Goal: Information Seeking & Learning: Check status

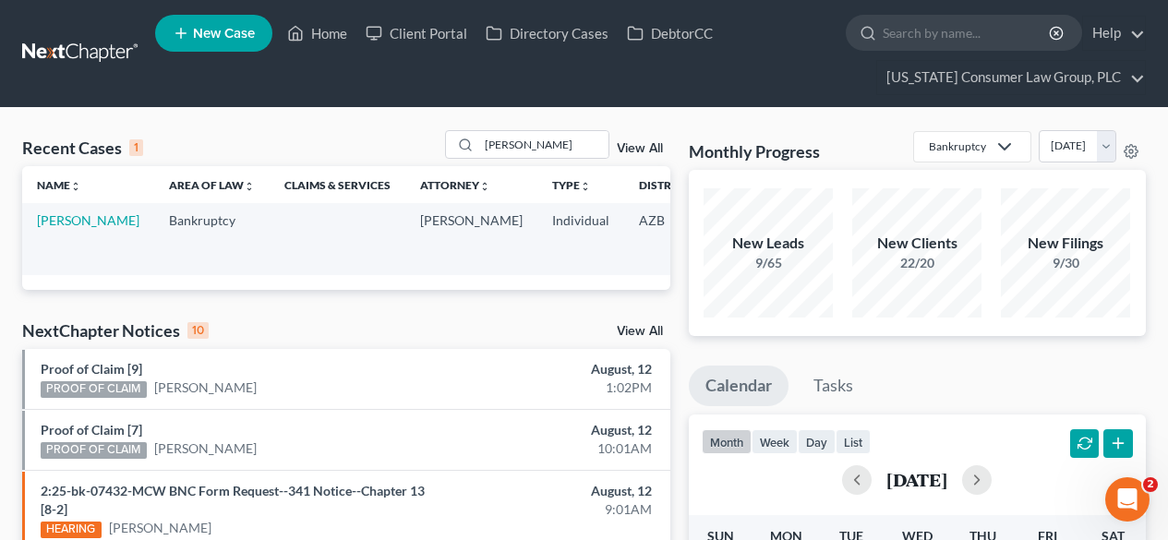
scroll to position [0, 147]
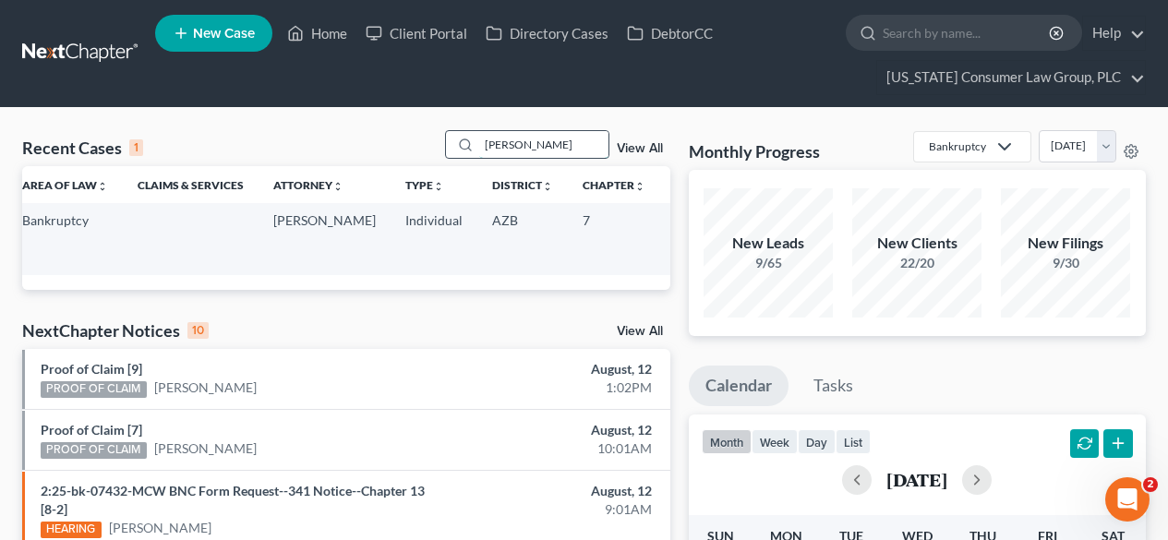
click at [558, 155] on input "[PERSON_NAME]" at bounding box center [543, 144] width 129 height 27
type input "k"
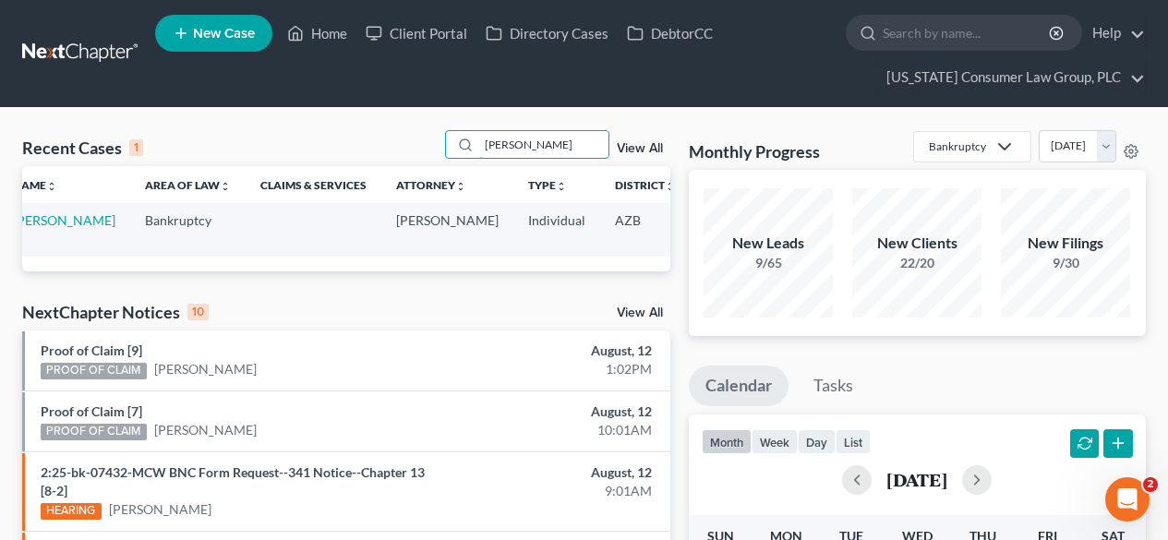
scroll to position [0, 0]
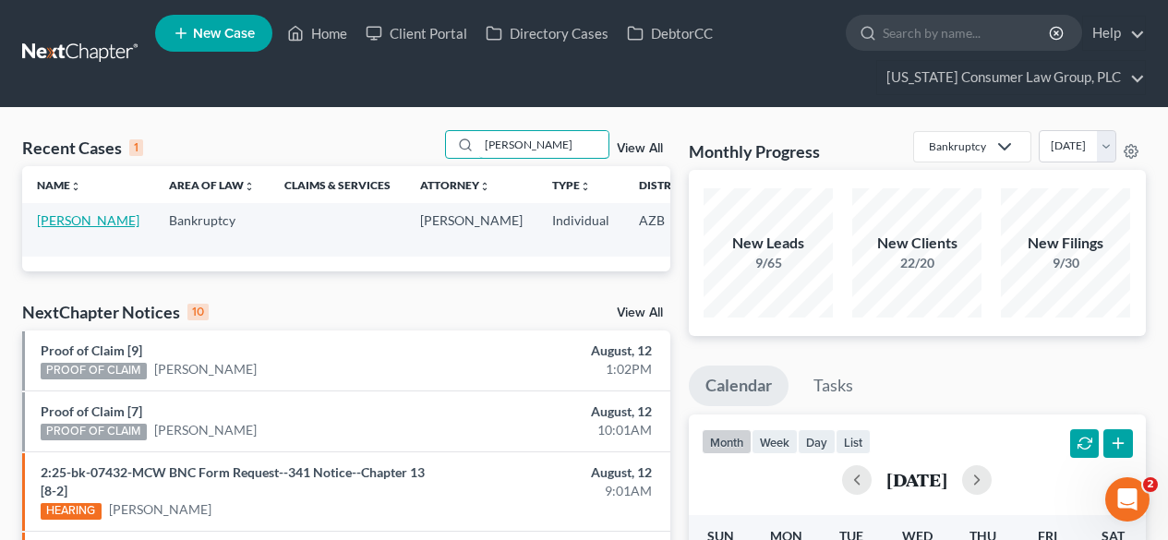
type input "[PERSON_NAME]"
click at [63, 228] on link "[PERSON_NAME]" at bounding box center [88, 220] width 102 height 16
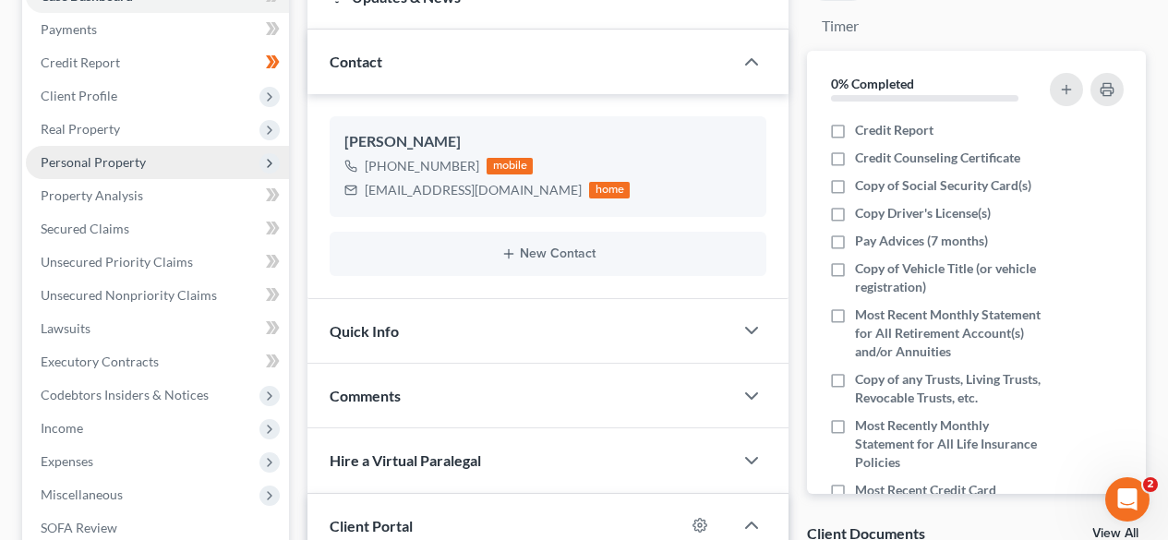
scroll to position [492, 0]
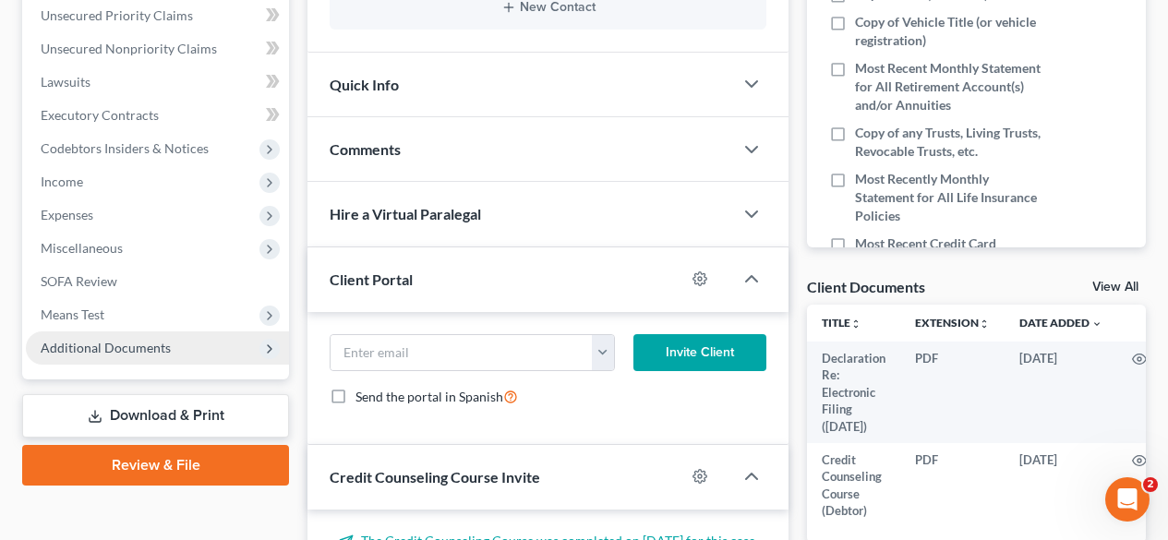
click at [82, 358] on span "Additional Documents" at bounding box center [157, 347] width 263 height 33
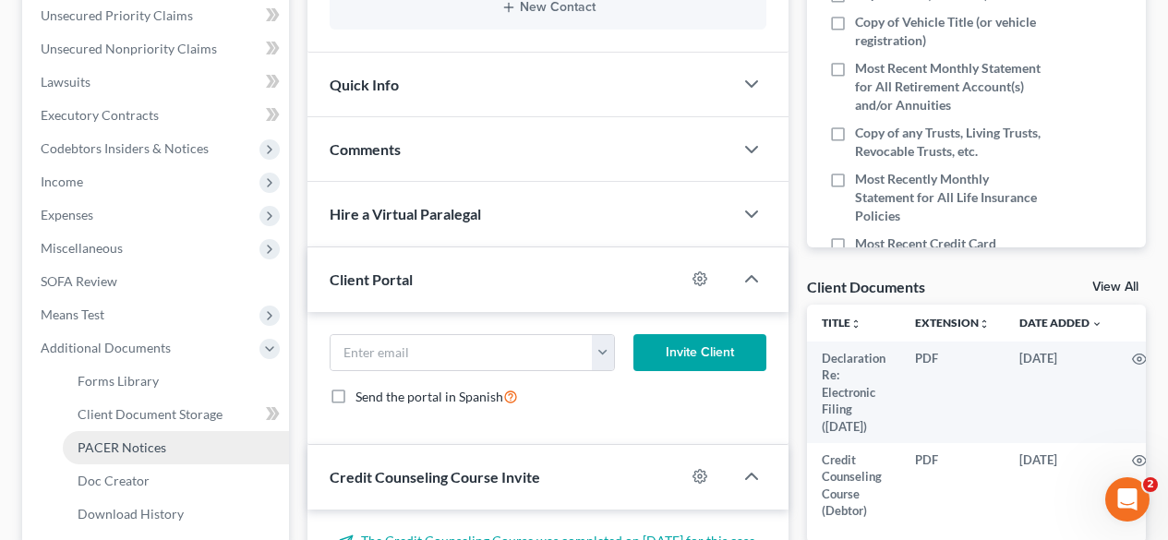
click at [117, 439] on span "PACER Notices" at bounding box center [122, 447] width 89 height 16
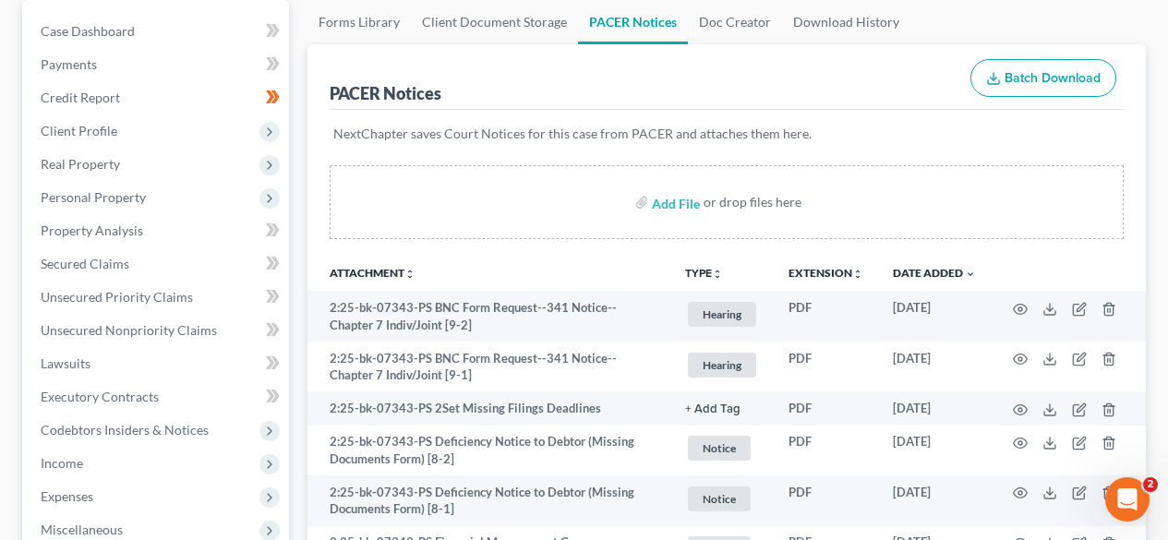
scroll to position [246, 0]
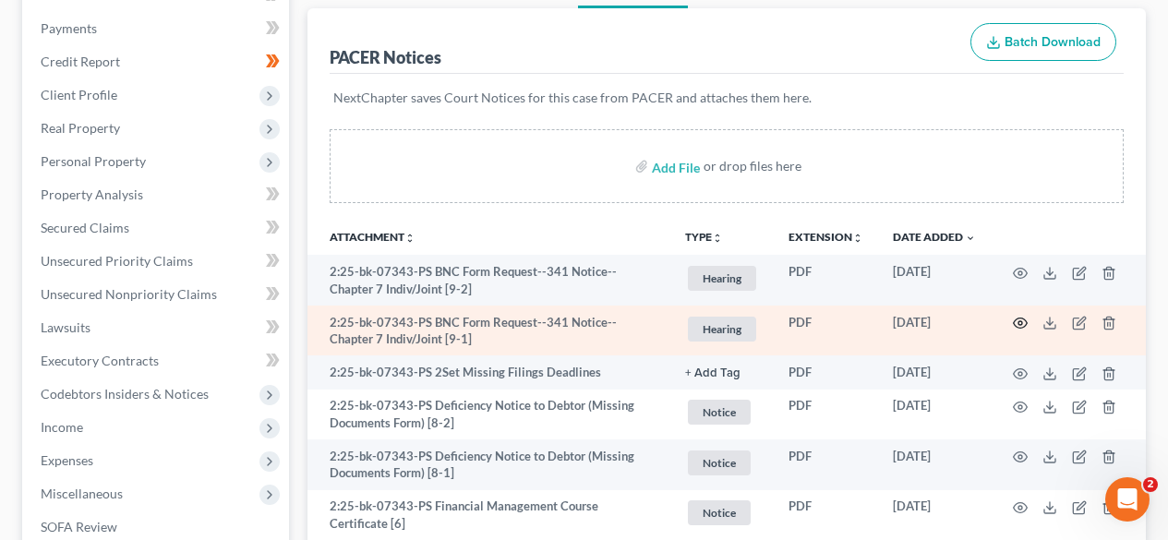
click at [1012, 328] on icon "button" at bounding box center [1019, 323] width 15 height 15
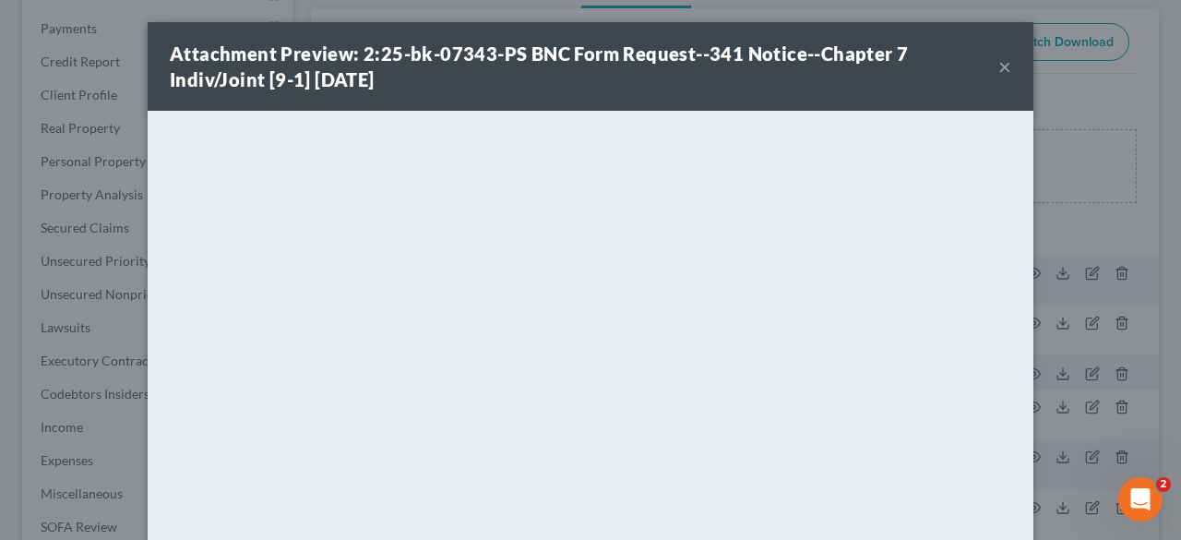
click at [1000, 66] on button "×" at bounding box center [1005, 66] width 13 height 22
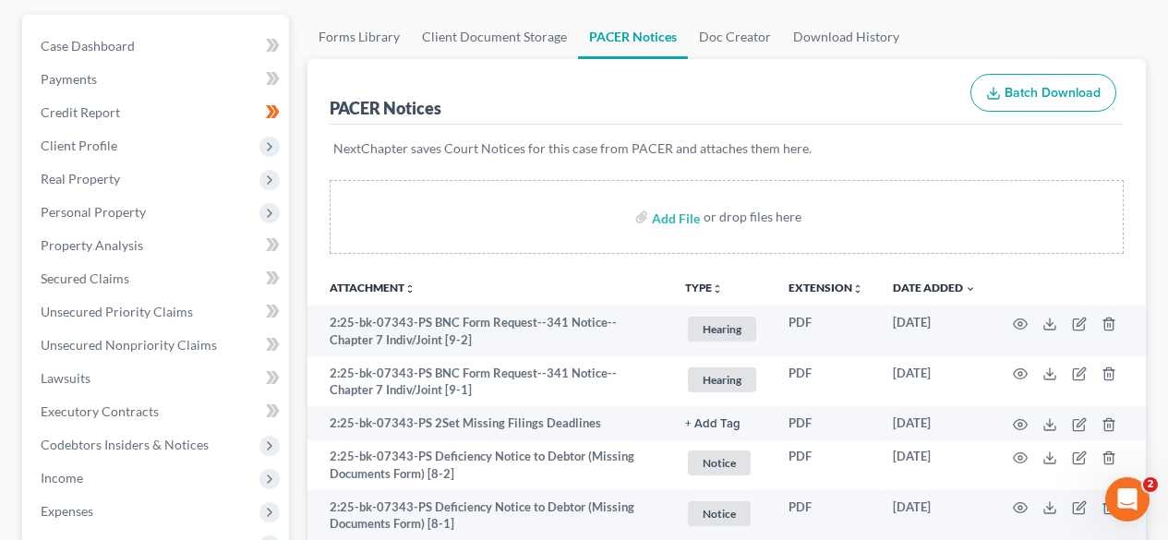
scroll to position [0, 0]
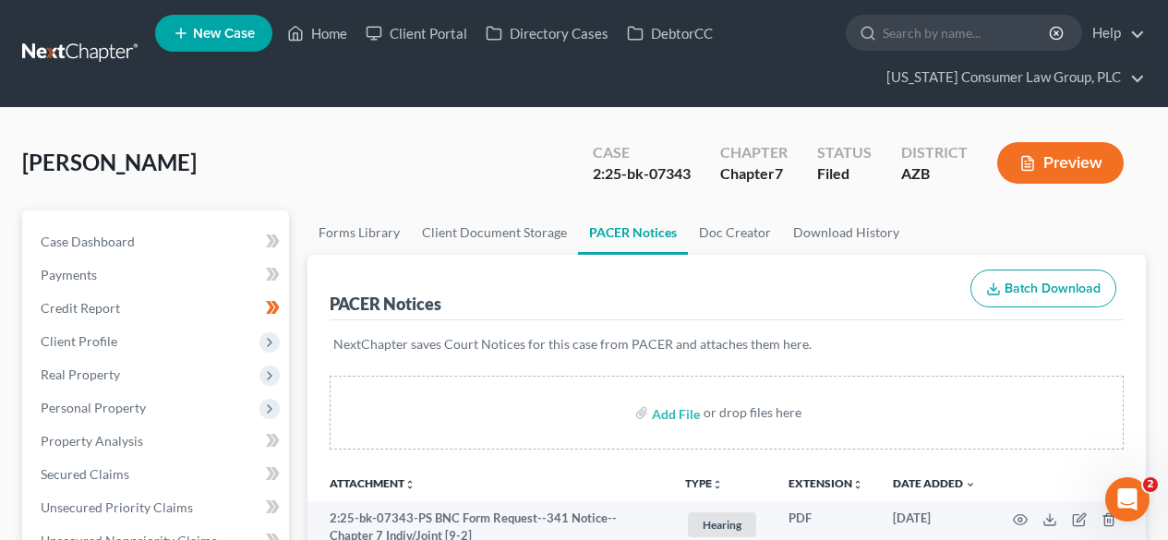
click at [82, 34] on nav "Home New Case Client Portal Directory Cases DebtorCC [US_STATE] Consumer Law Gr…" at bounding box center [584, 53] width 1168 height 107
click at [78, 39] on link at bounding box center [81, 53] width 118 height 33
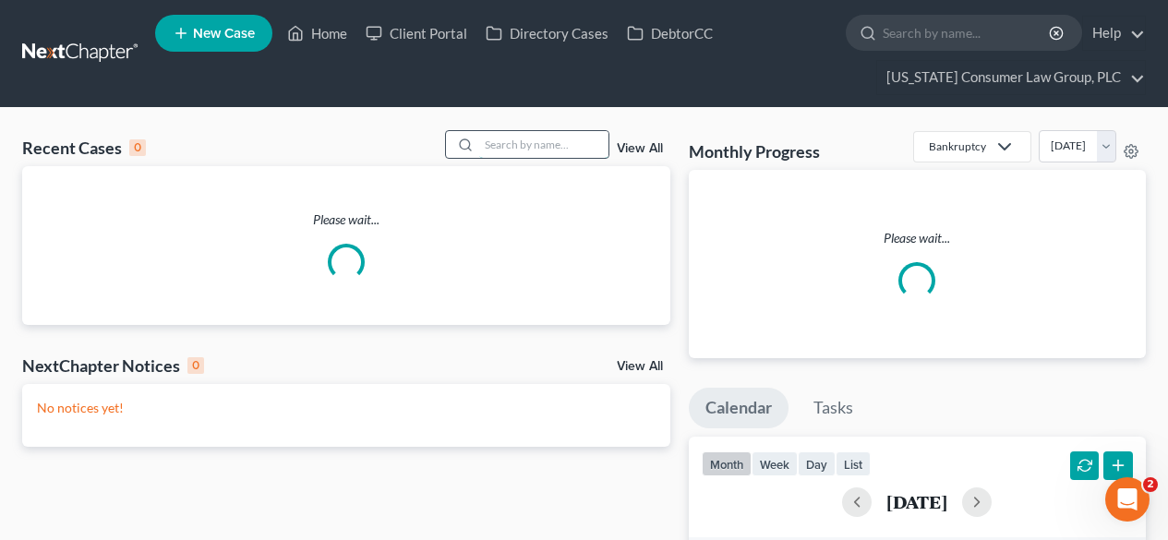
click at [549, 145] on input "search" at bounding box center [543, 144] width 129 height 27
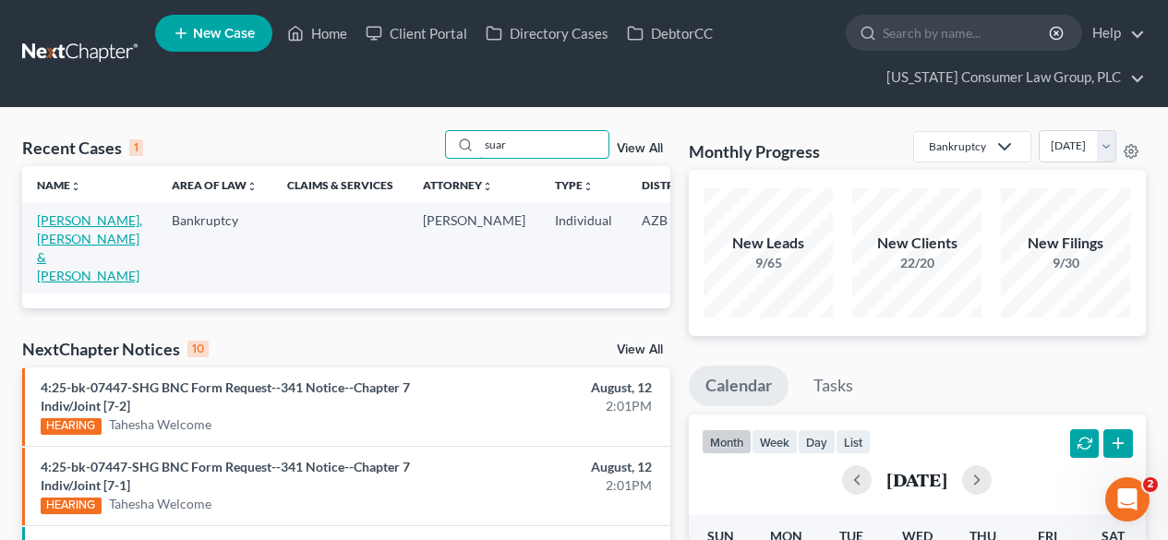
type input "suar"
click at [79, 239] on link "Suarez Gonzalez, Juan & Suarez, Candace" at bounding box center [89, 247] width 105 height 71
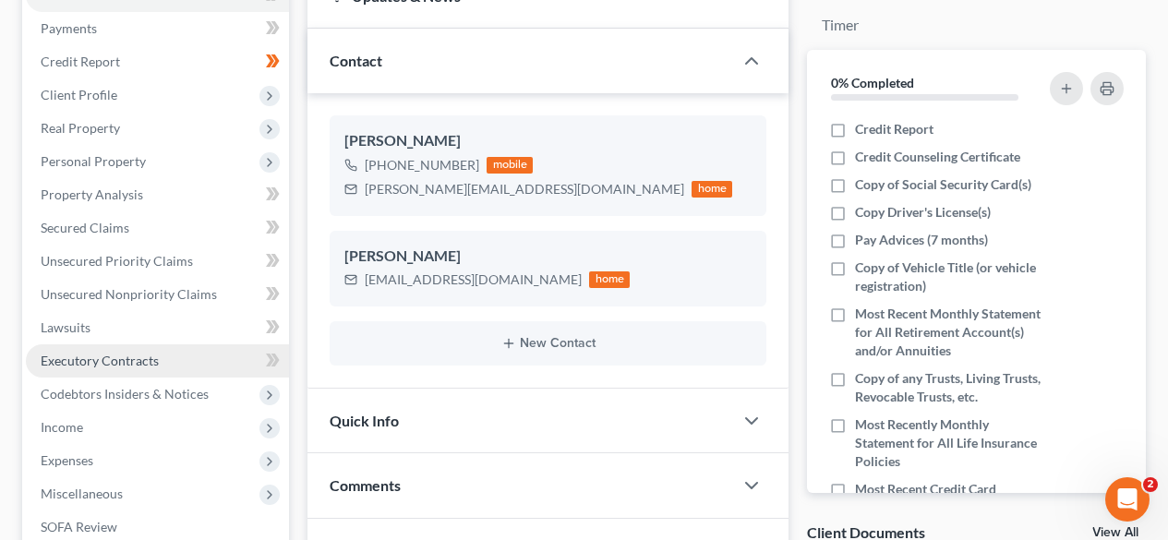
scroll to position [492, 0]
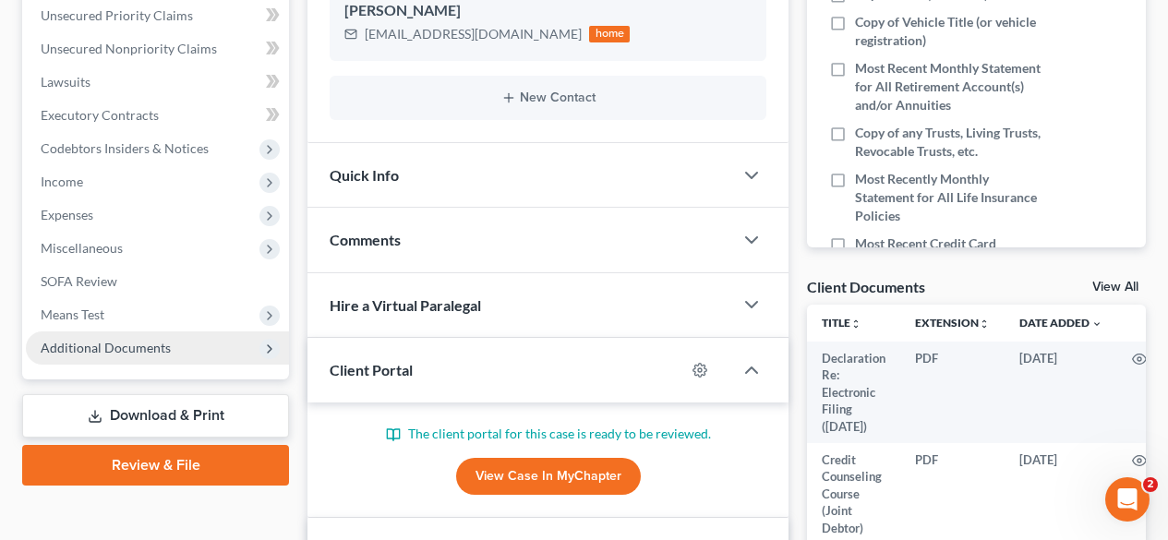
click at [141, 341] on span "Additional Documents" at bounding box center [106, 348] width 130 height 16
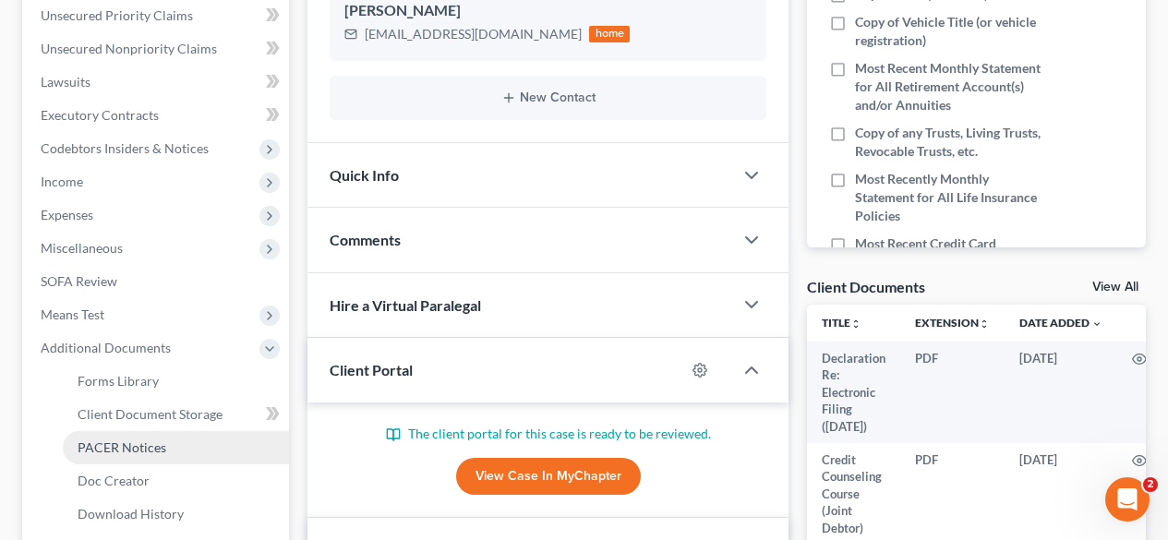
click at [113, 444] on span "PACER Notices" at bounding box center [122, 447] width 89 height 16
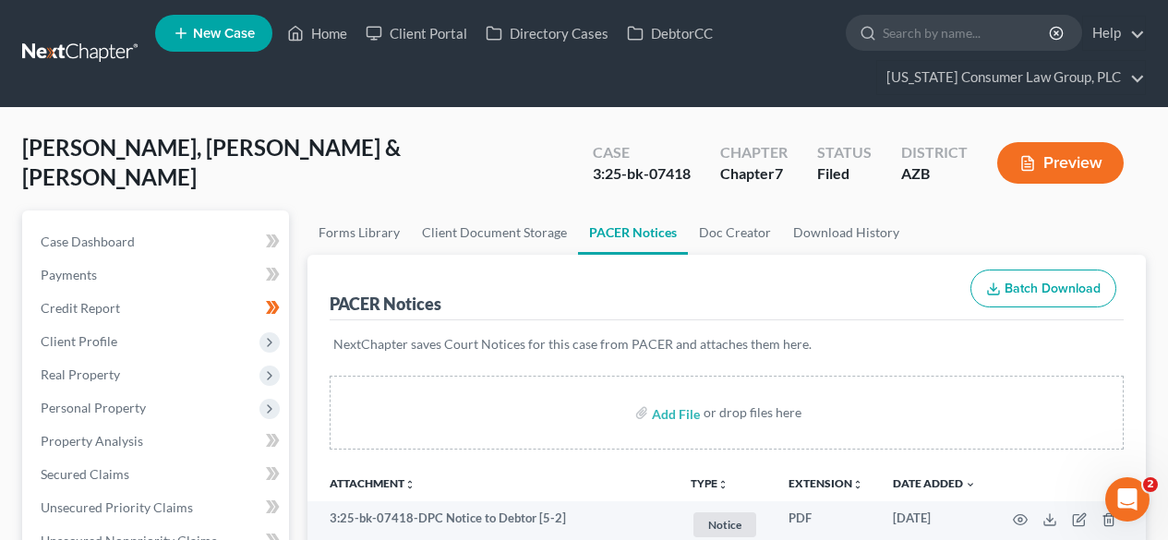
click at [54, 39] on link at bounding box center [81, 53] width 118 height 33
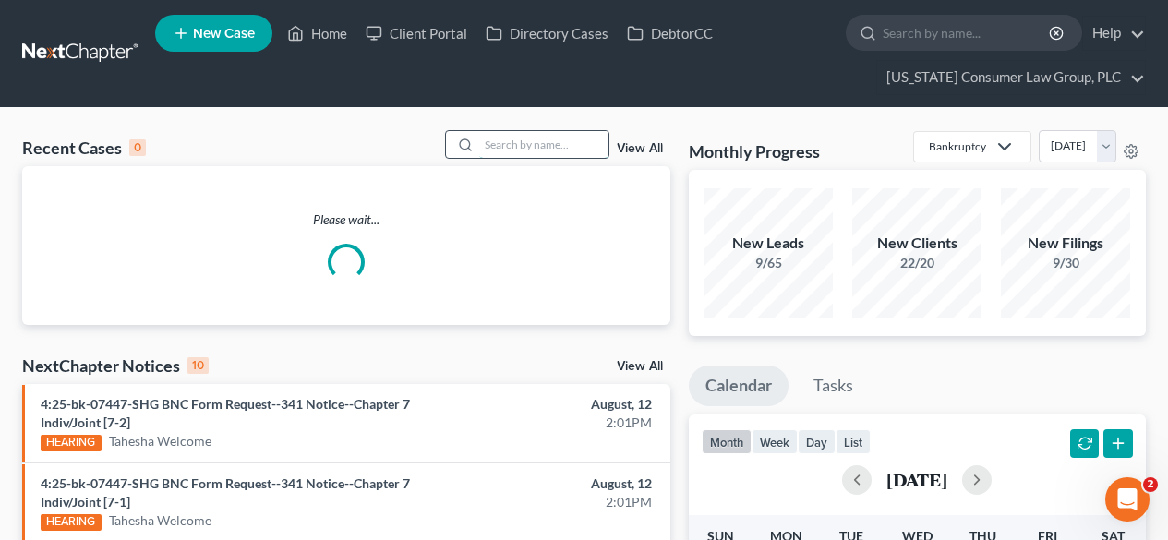
click at [550, 156] on input "search" at bounding box center [543, 144] width 129 height 27
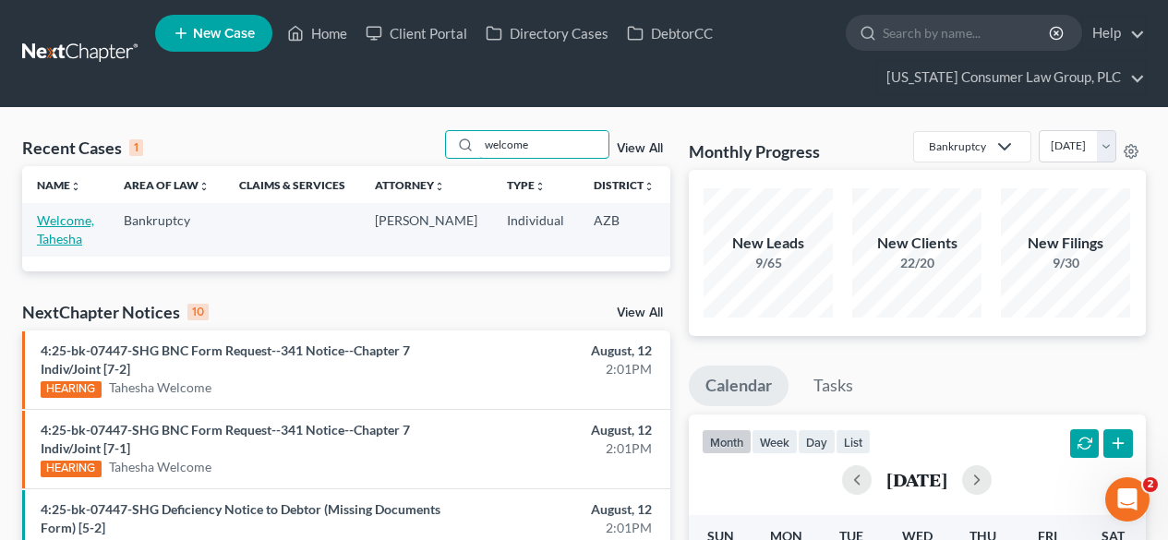
type input "welcome"
click at [62, 236] on link "Welcome, Tahesha" at bounding box center [65, 229] width 57 height 34
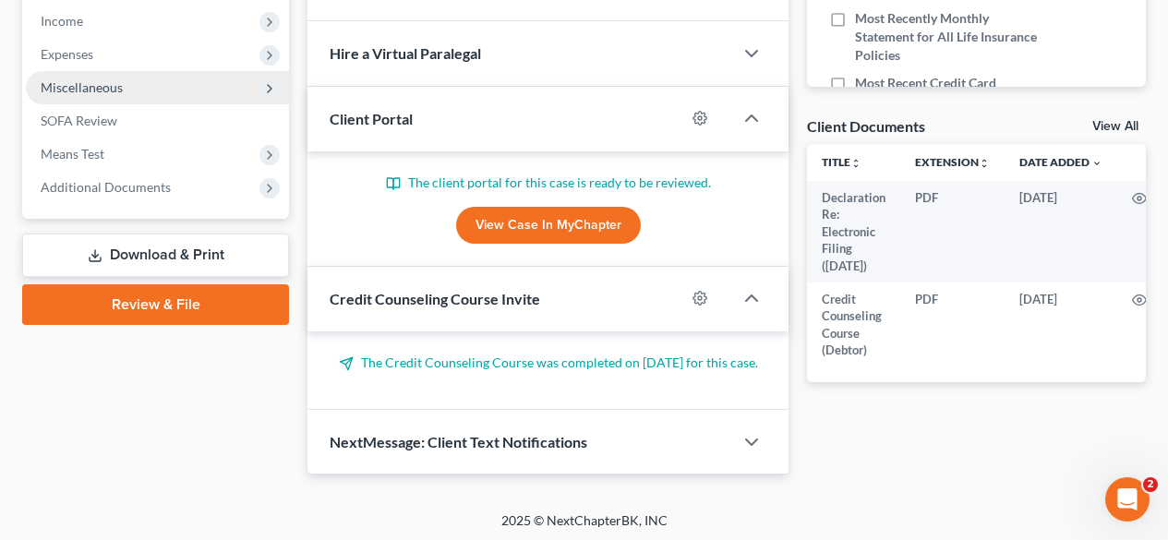
scroll to position [676, 0]
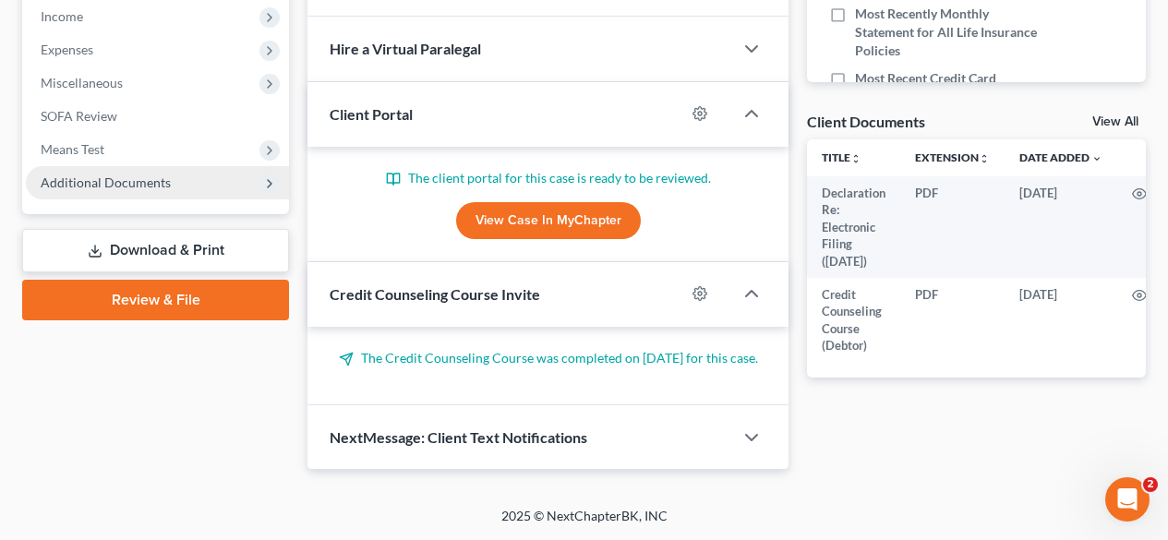
click at [130, 174] on span "Additional Documents" at bounding box center [106, 182] width 130 height 16
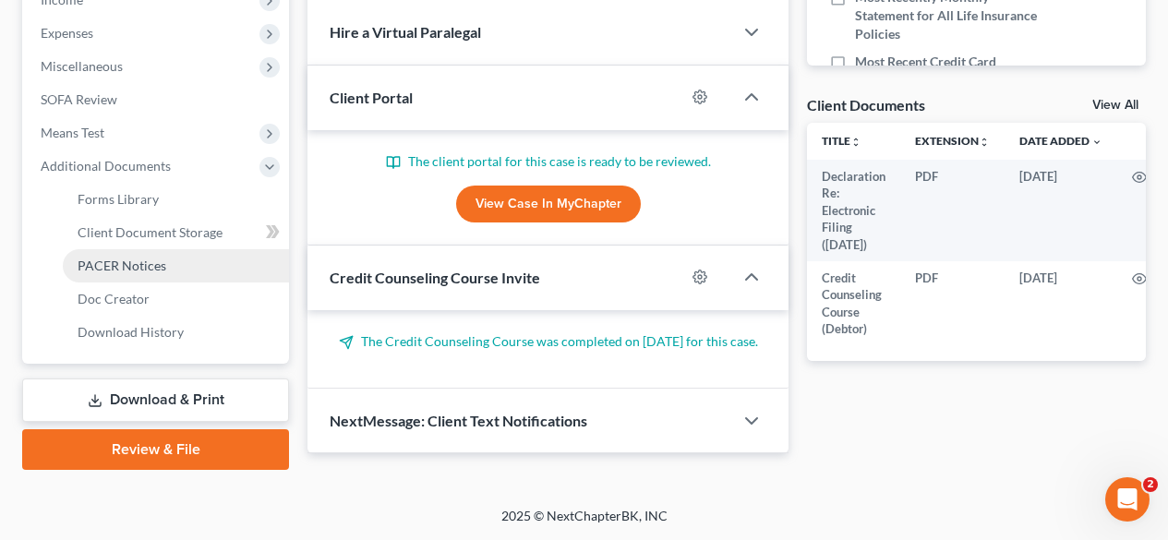
click at [103, 263] on span "PACER Notices" at bounding box center [122, 266] width 89 height 16
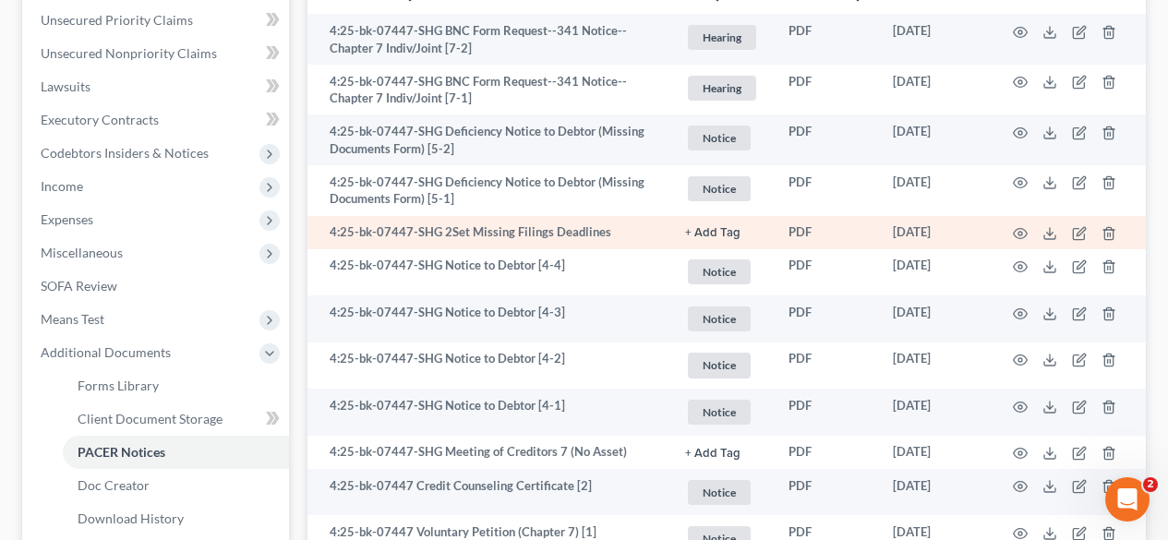
scroll to position [492, 0]
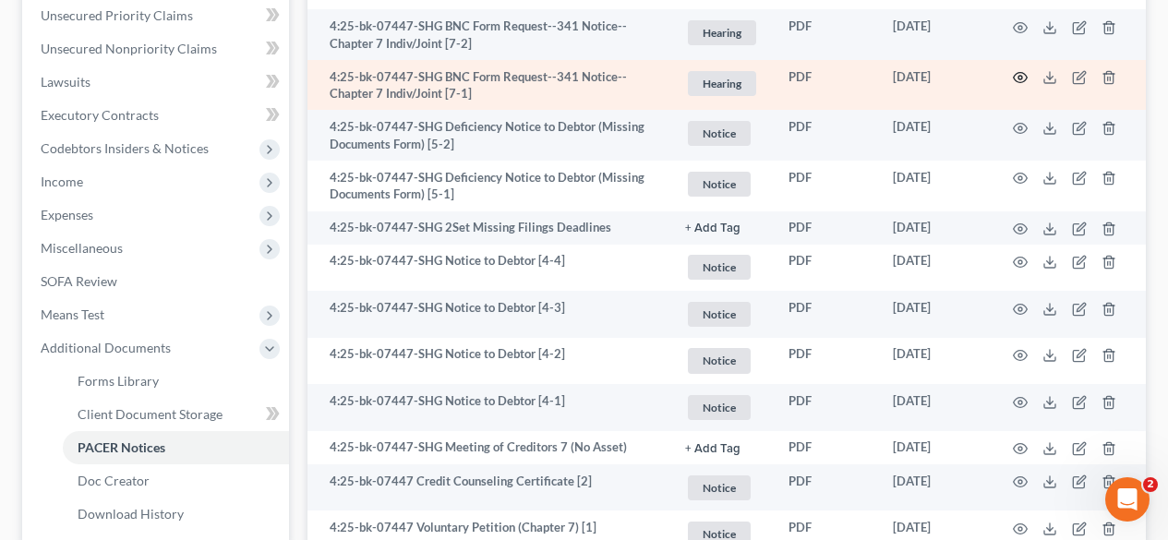
click at [1014, 83] on icon "button" at bounding box center [1019, 77] width 15 height 15
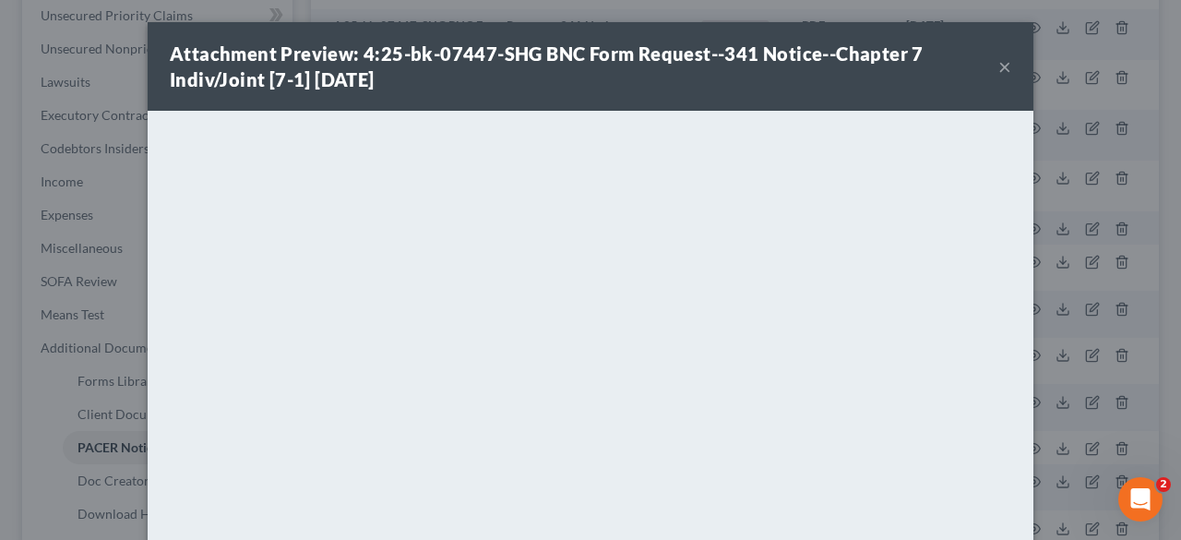
click at [999, 60] on button "×" at bounding box center [1005, 66] width 13 height 22
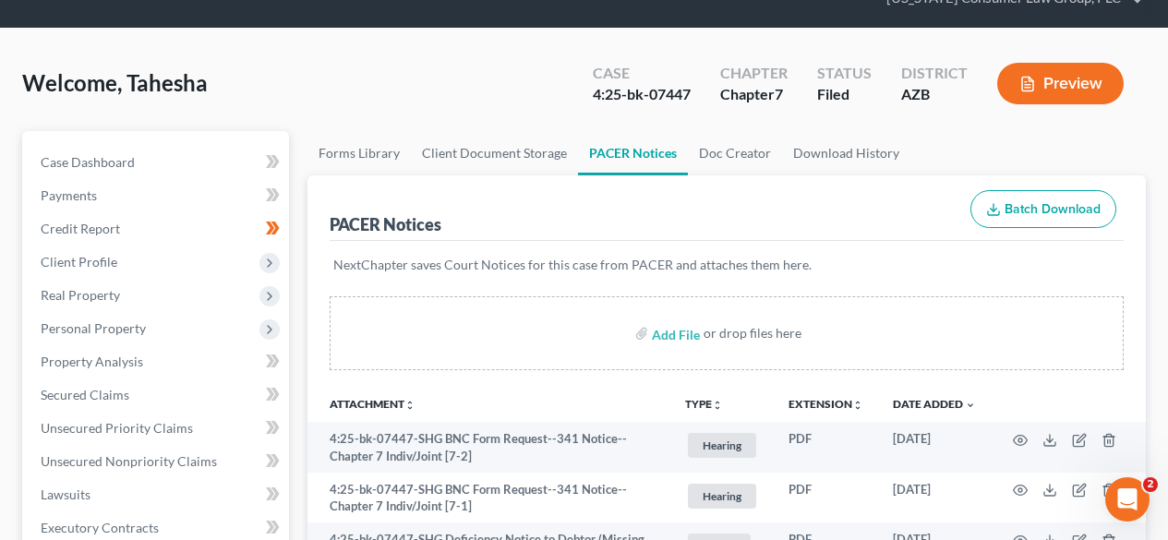
scroll to position [0, 0]
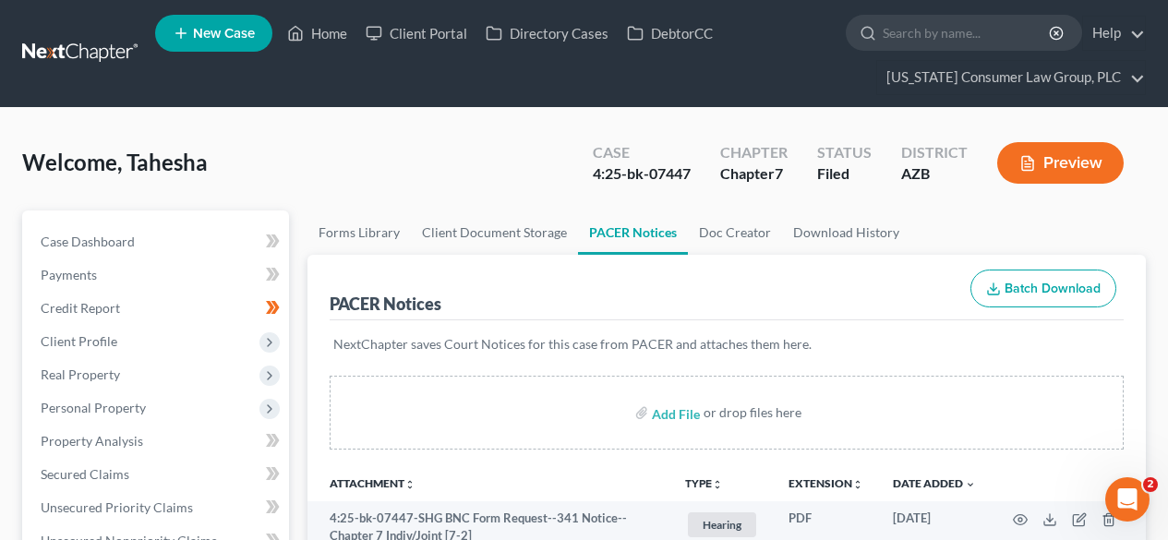
click at [105, 45] on link at bounding box center [81, 53] width 118 height 33
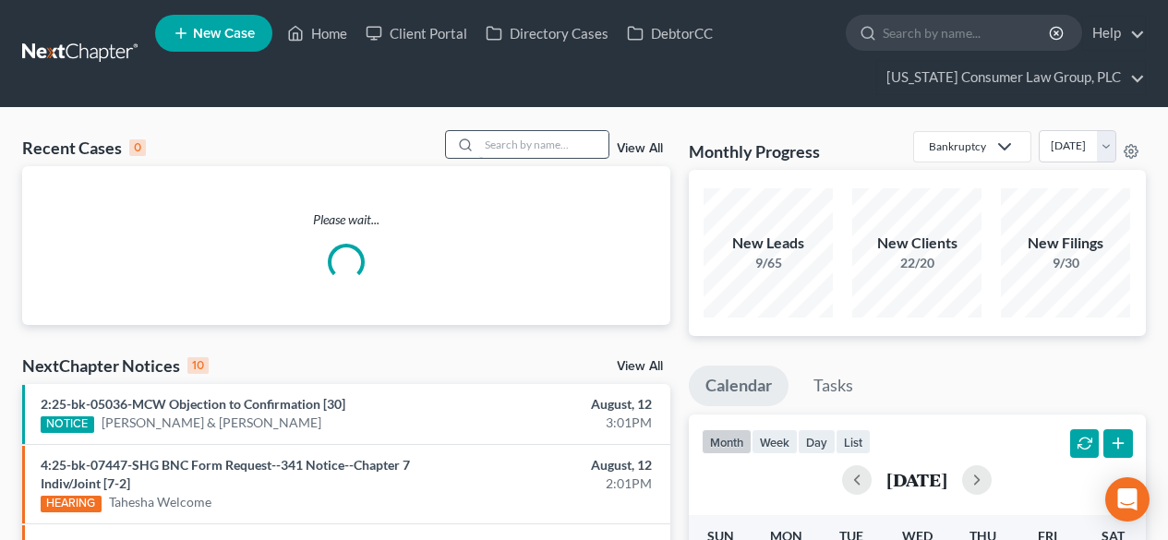
click at [562, 149] on input "search" at bounding box center [543, 144] width 129 height 27
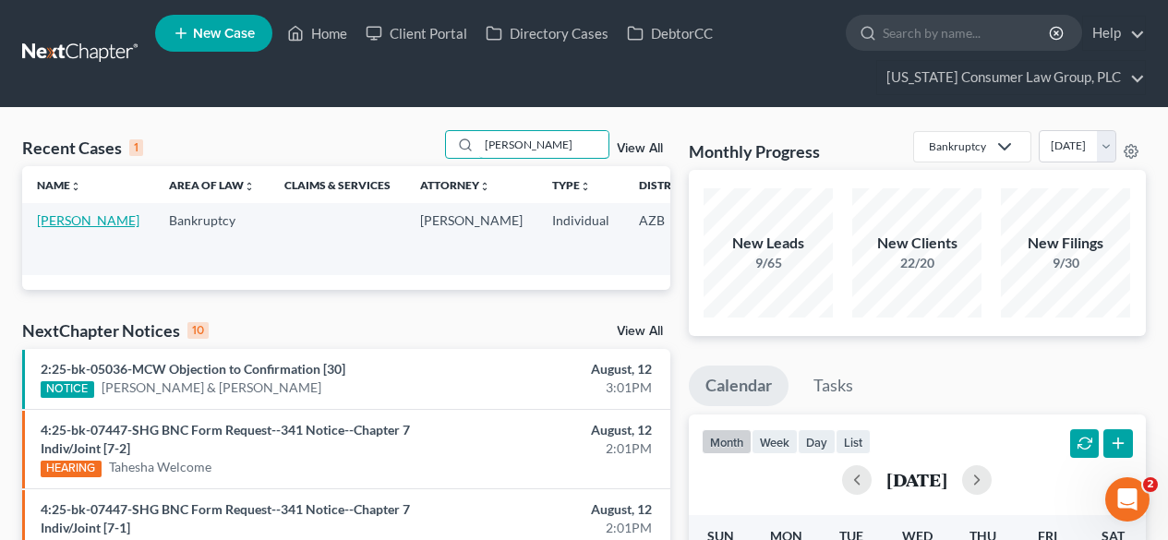
type input "westman"
click at [61, 228] on link "Westman, Scott" at bounding box center [88, 220] width 102 height 16
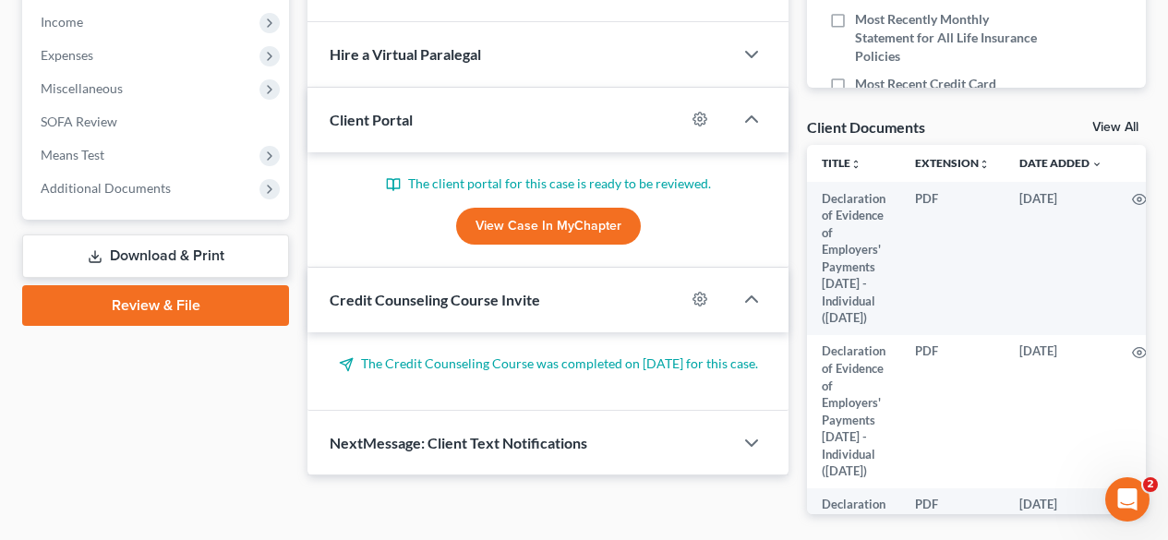
scroll to position [725, 0]
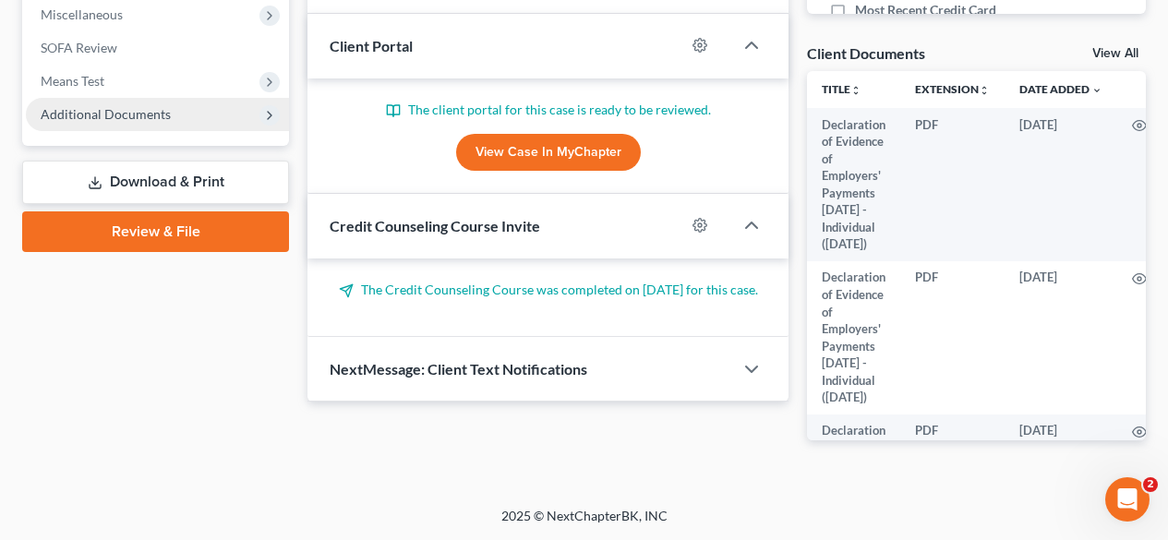
click at [104, 121] on span "Additional Documents" at bounding box center [106, 114] width 130 height 16
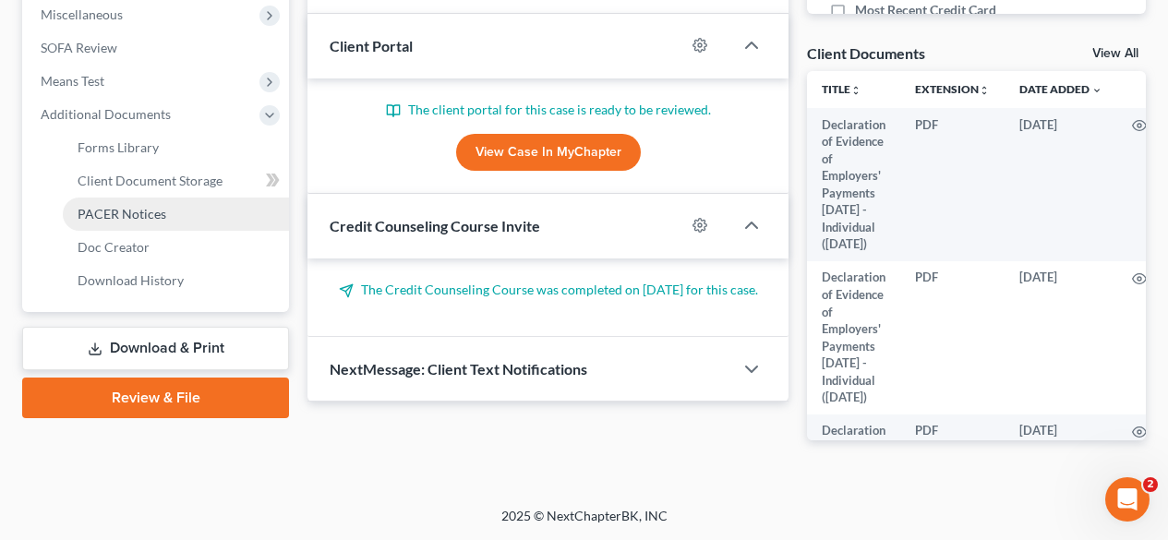
click at [116, 215] on span "PACER Notices" at bounding box center [122, 214] width 89 height 16
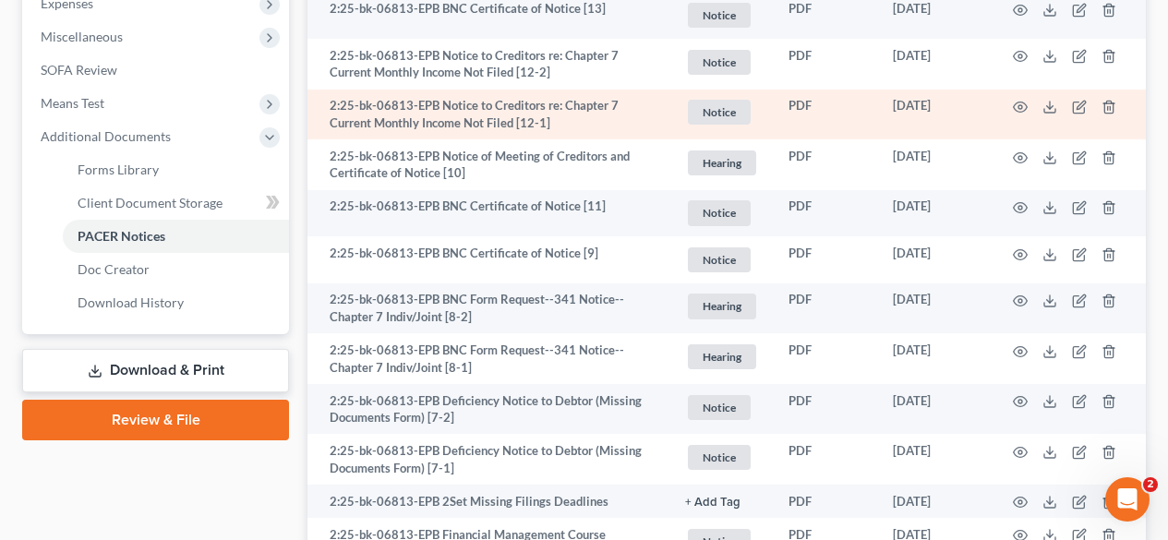
scroll to position [738, 0]
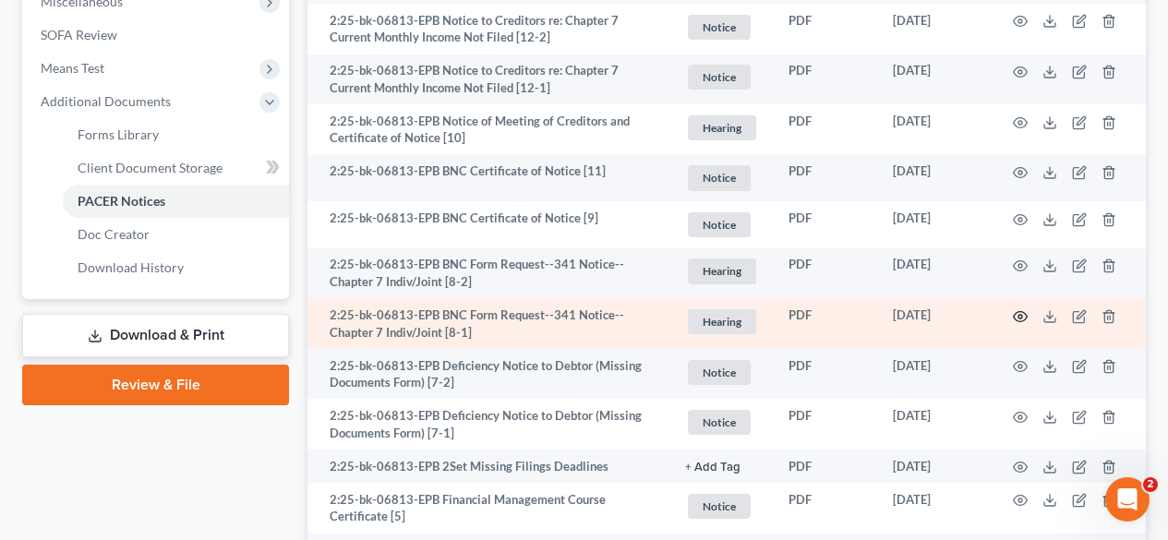
click at [1014, 323] on icon "button" at bounding box center [1019, 316] width 15 height 15
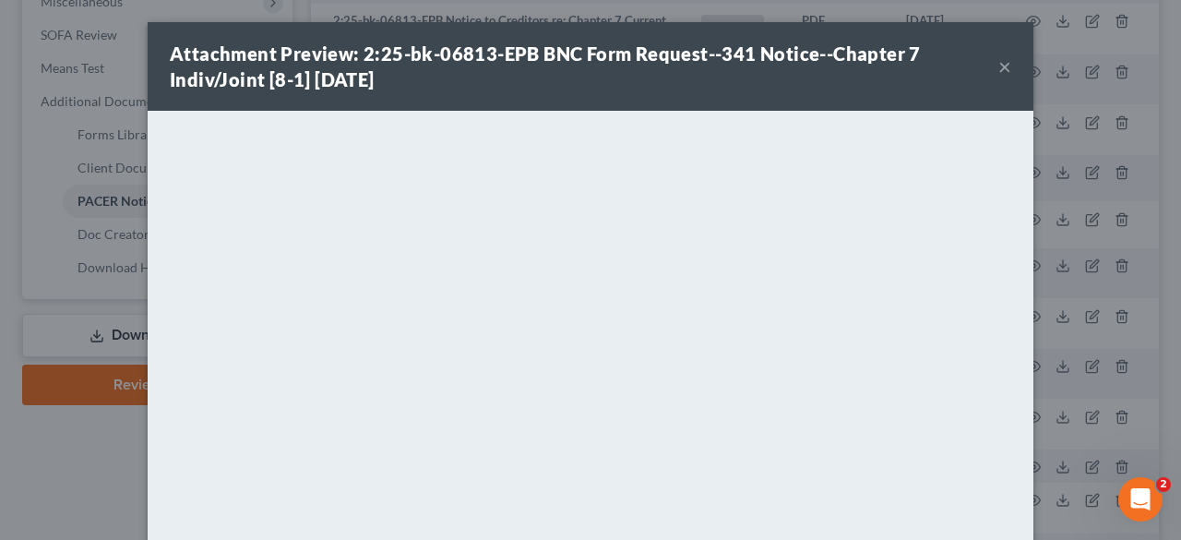
click at [1000, 69] on button "×" at bounding box center [1005, 66] width 13 height 22
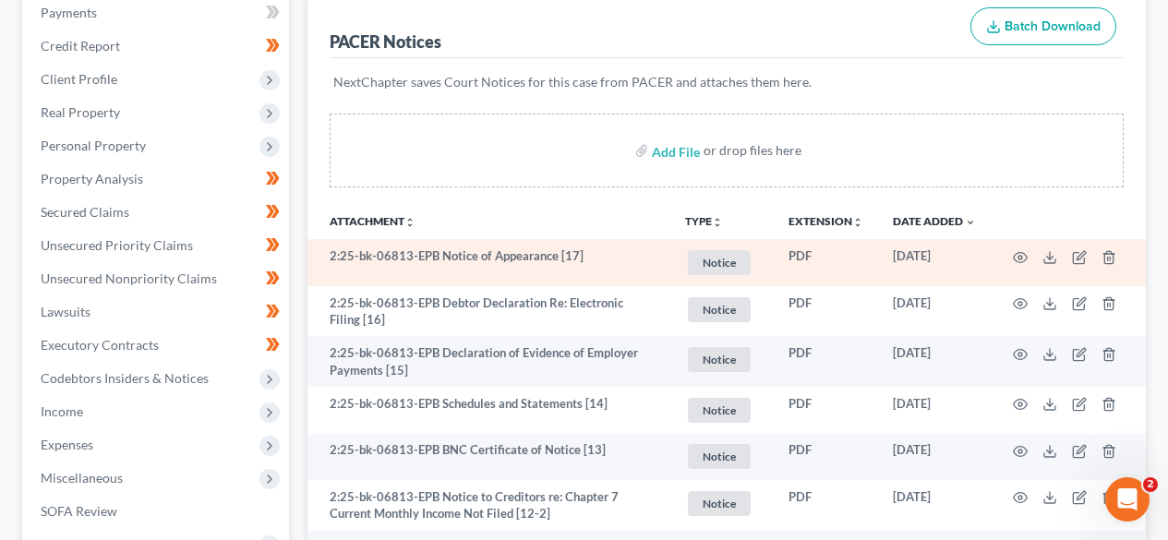
scroll to position [0, 0]
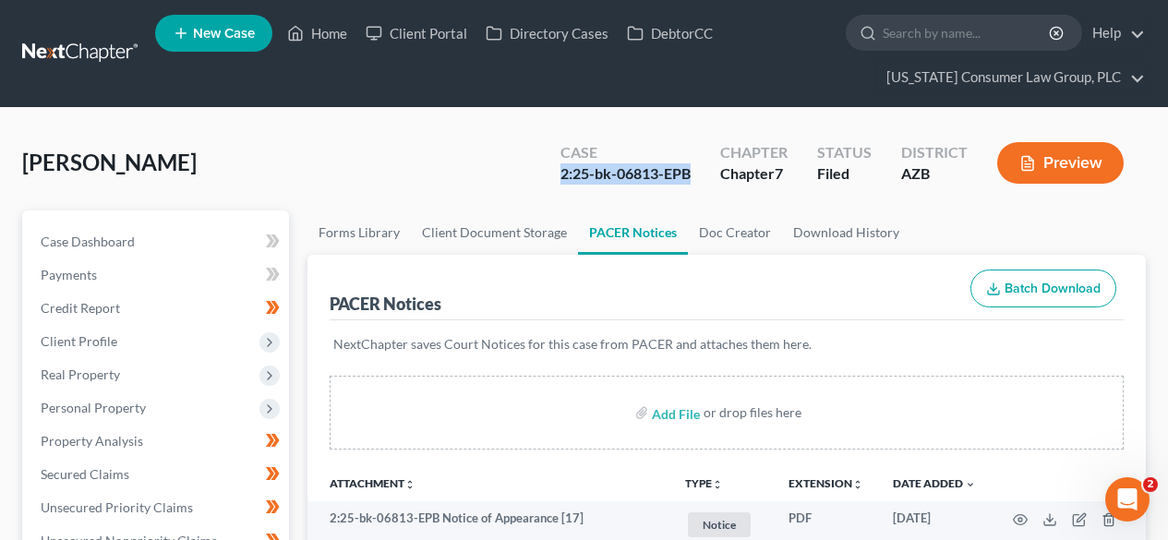
drag, startPoint x: 692, startPoint y: 174, endPoint x: 562, endPoint y: 171, distance: 130.2
click at [562, 171] on div "2:25-bk-06813-EPB" at bounding box center [625, 173] width 130 height 21
copy div "2:25-bk-06813-EPB"
